Goal: Transaction & Acquisition: Purchase product/service

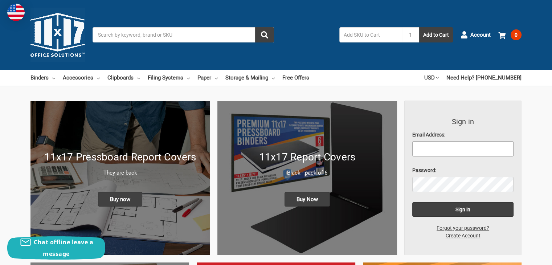
click at [425, 147] on input "Email Address:" at bounding box center [463, 148] width 102 height 15
type input "[EMAIL_ADDRESS][DOMAIN_NAME]"
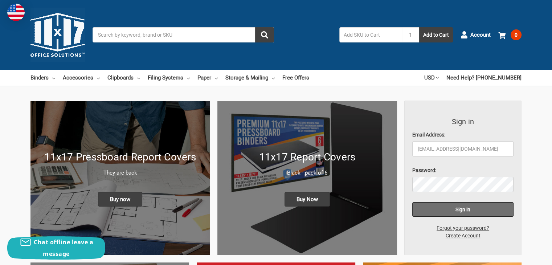
click at [440, 211] on input "Sign in" at bounding box center [463, 209] width 102 height 15
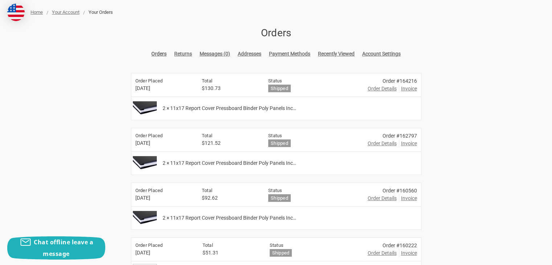
scroll to position [85, 0]
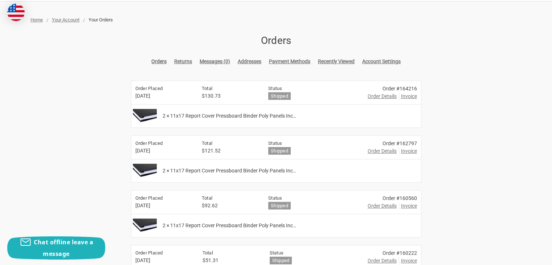
click at [37, 19] on span "Home" at bounding box center [36, 19] width 12 height 5
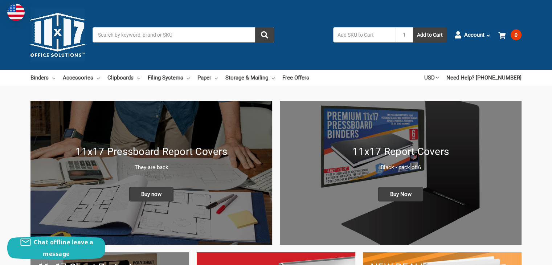
click at [102, 35] on input "Search" at bounding box center [183, 34] width 181 height 15
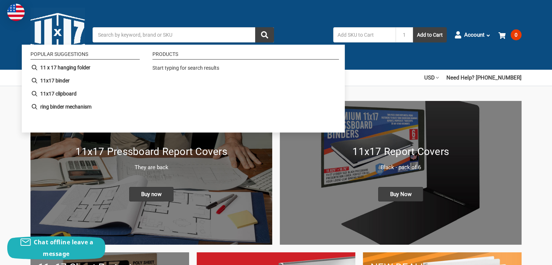
click at [297, 188] on div "11x17 Report Covers Black - pack of 6 Buy Now" at bounding box center [401, 172] width 242 height 72
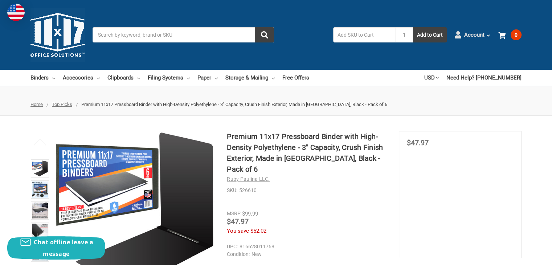
click at [486, 33] on icon at bounding box center [487, 35] width 5 height 5
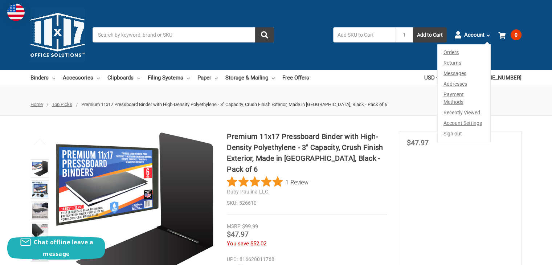
drag, startPoint x: 327, startPoint y: 199, endPoint x: 309, endPoint y: 189, distance: 21.0
click at [321, 193] on div "Premium 11x17 Pressboard Binder with High-Density Polyethylene - 3" Capacity, C…" at bounding box center [307, 173] width 160 height 84
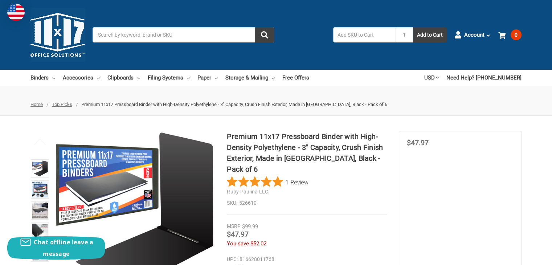
click at [100, 34] on input "Search" at bounding box center [183, 34] width 181 height 15
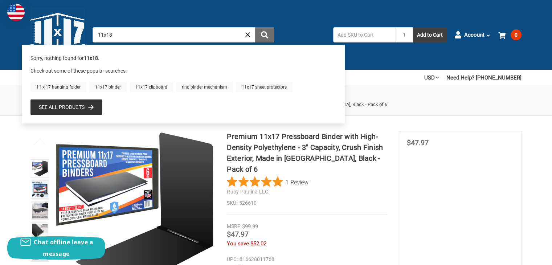
type input "11x18"
click at [265, 35] on icon "submit" at bounding box center [264, 34] width 7 height 7
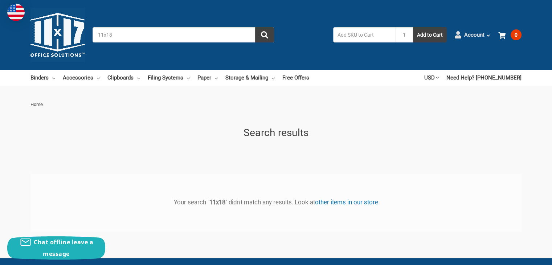
click at [488, 37] on icon at bounding box center [487, 35] width 5 height 5
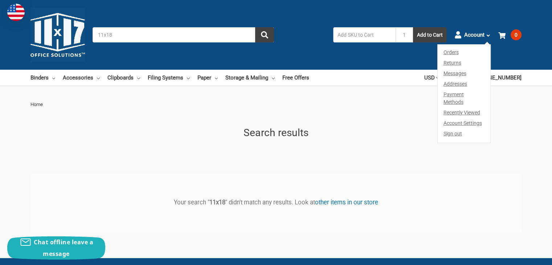
click at [448, 128] on link "Sign out" at bounding box center [464, 135] width 53 height 14
